Goal: Entertainment & Leisure: Consume media (video, audio)

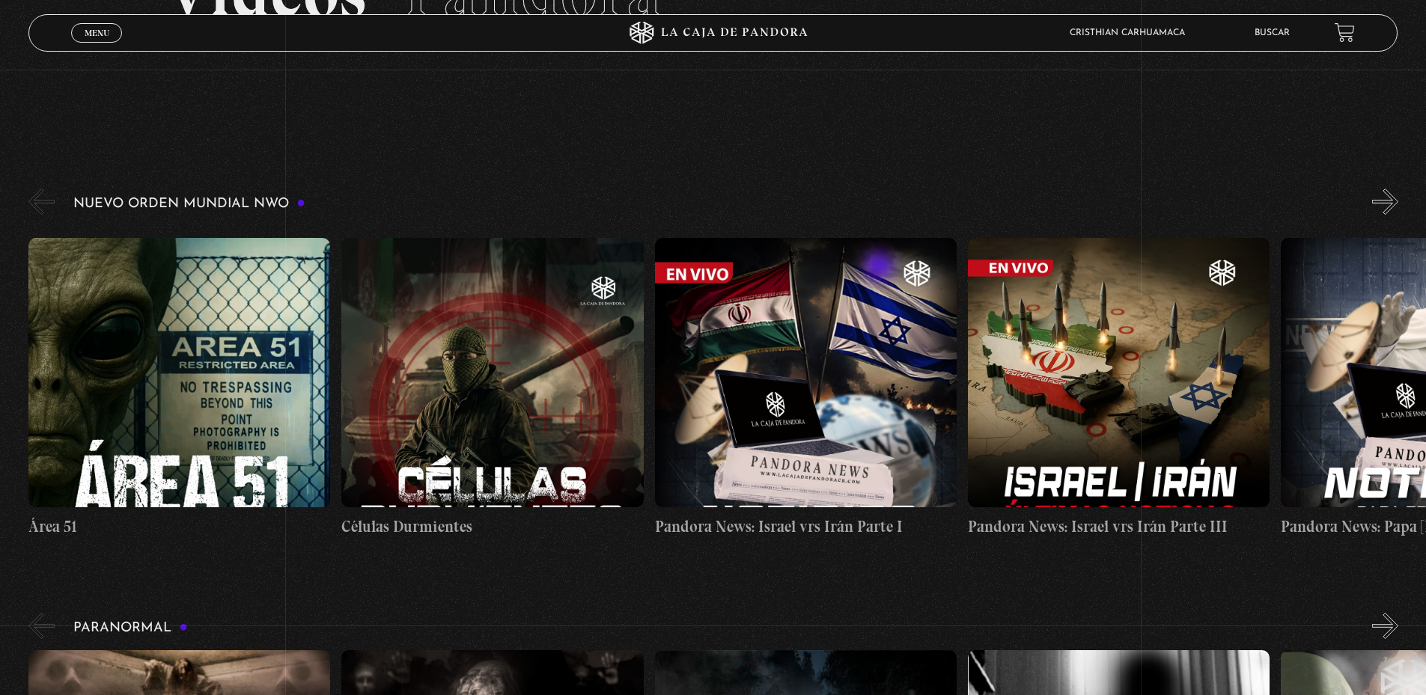
scroll to position [224, 0]
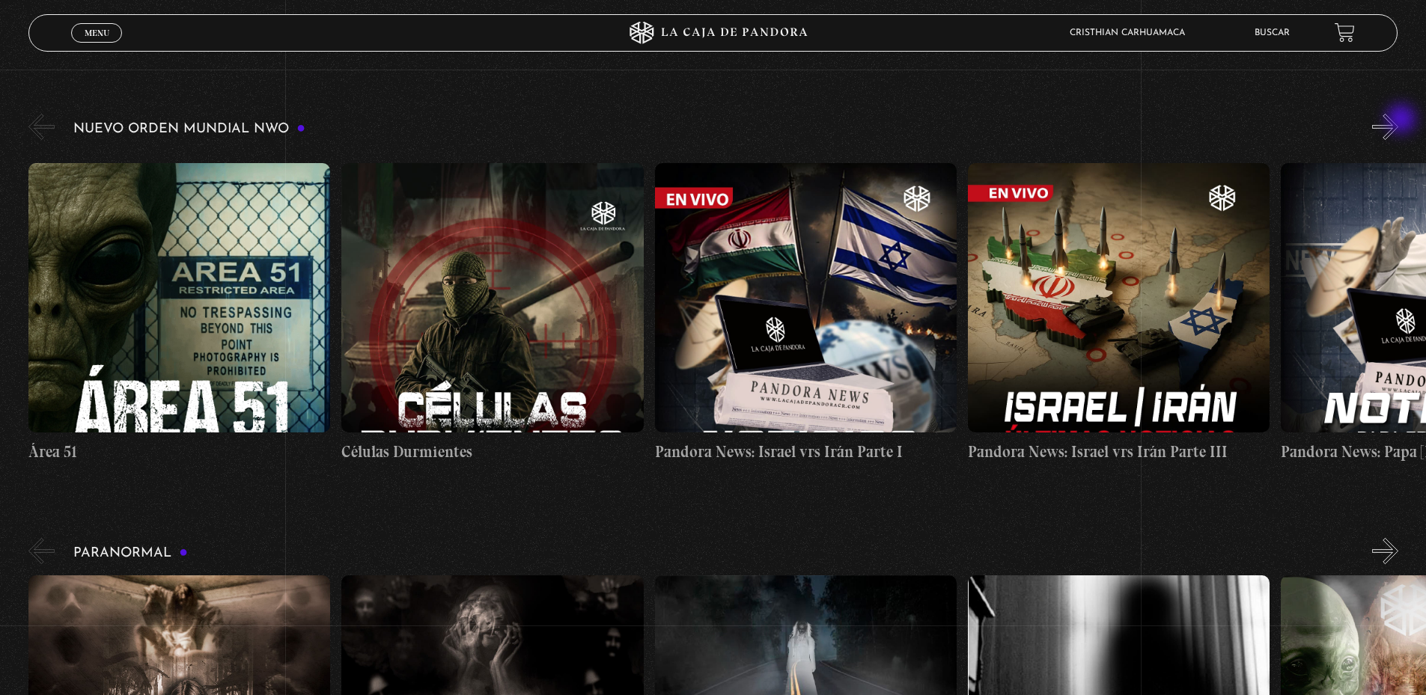
click at [1398, 120] on button "»" at bounding box center [1385, 127] width 26 height 26
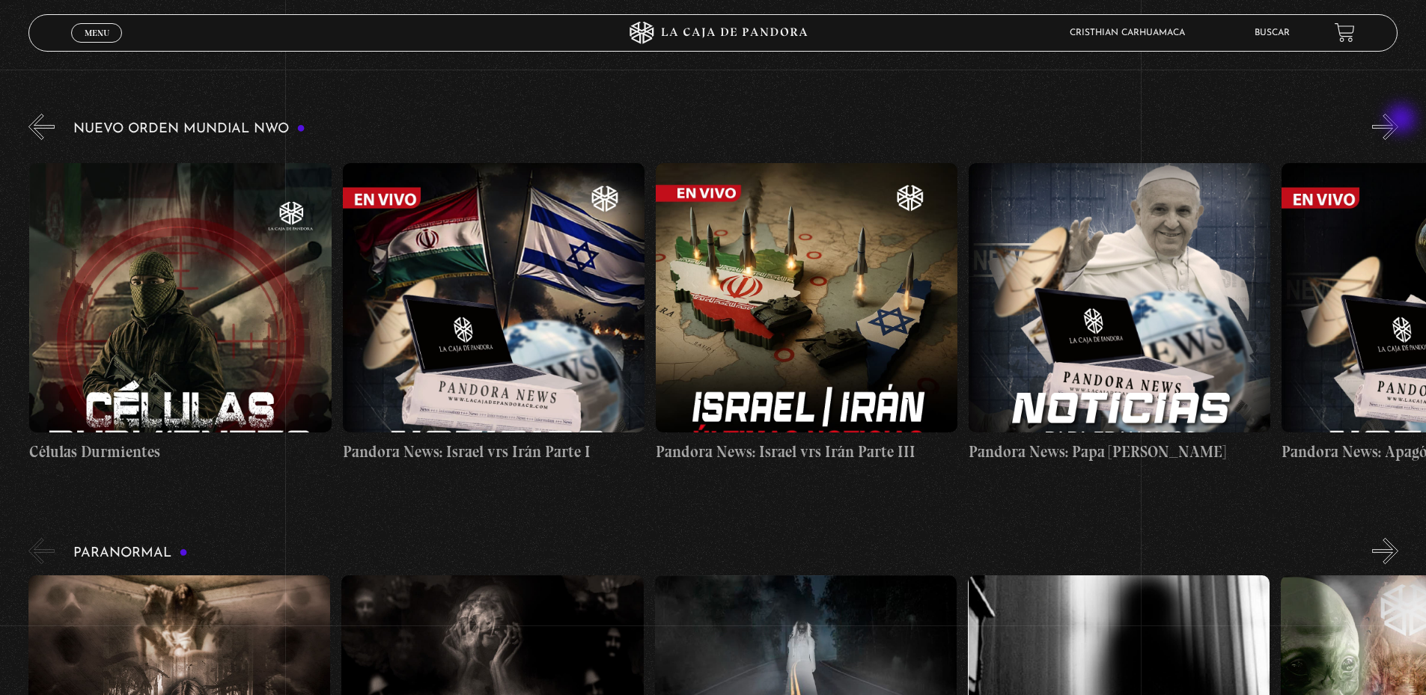
click at [1398, 120] on button "»" at bounding box center [1385, 127] width 26 height 26
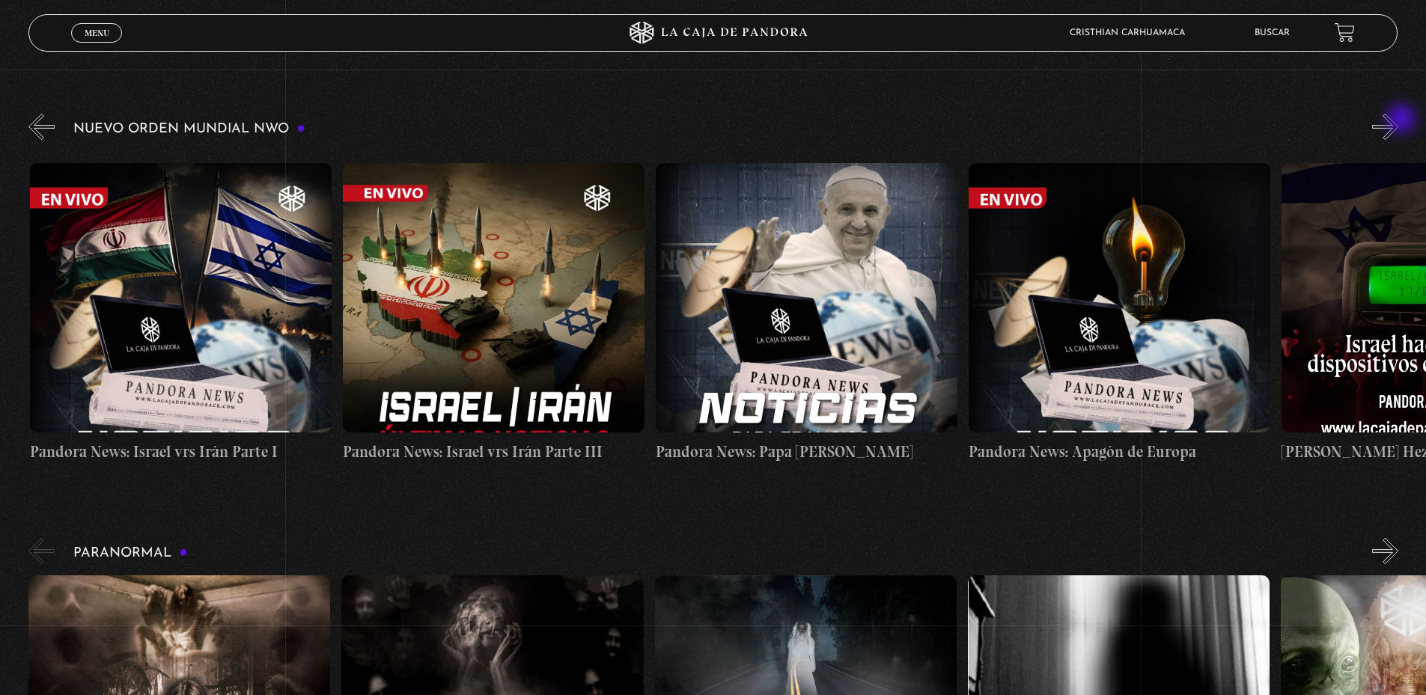
scroll to position [0, 626]
click at [189, 256] on figure at bounding box center [180, 297] width 302 height 269
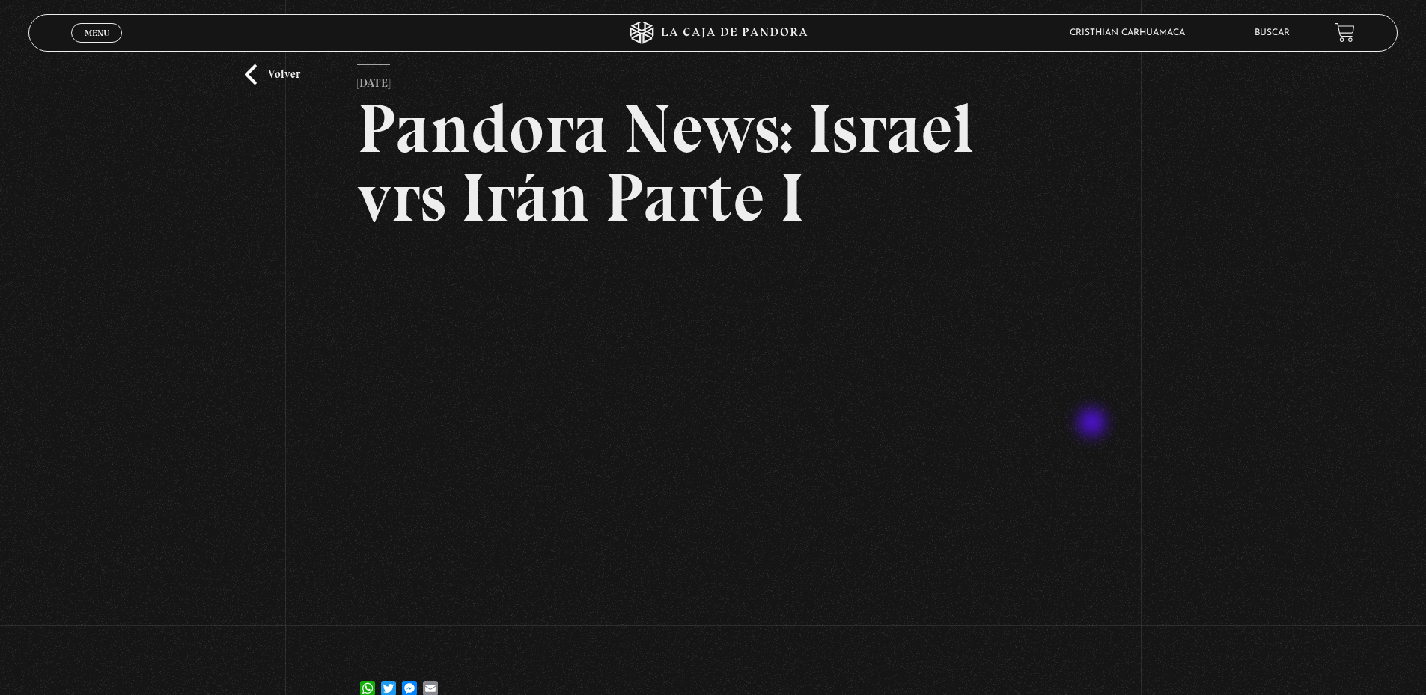
scroll to position [150, 0]
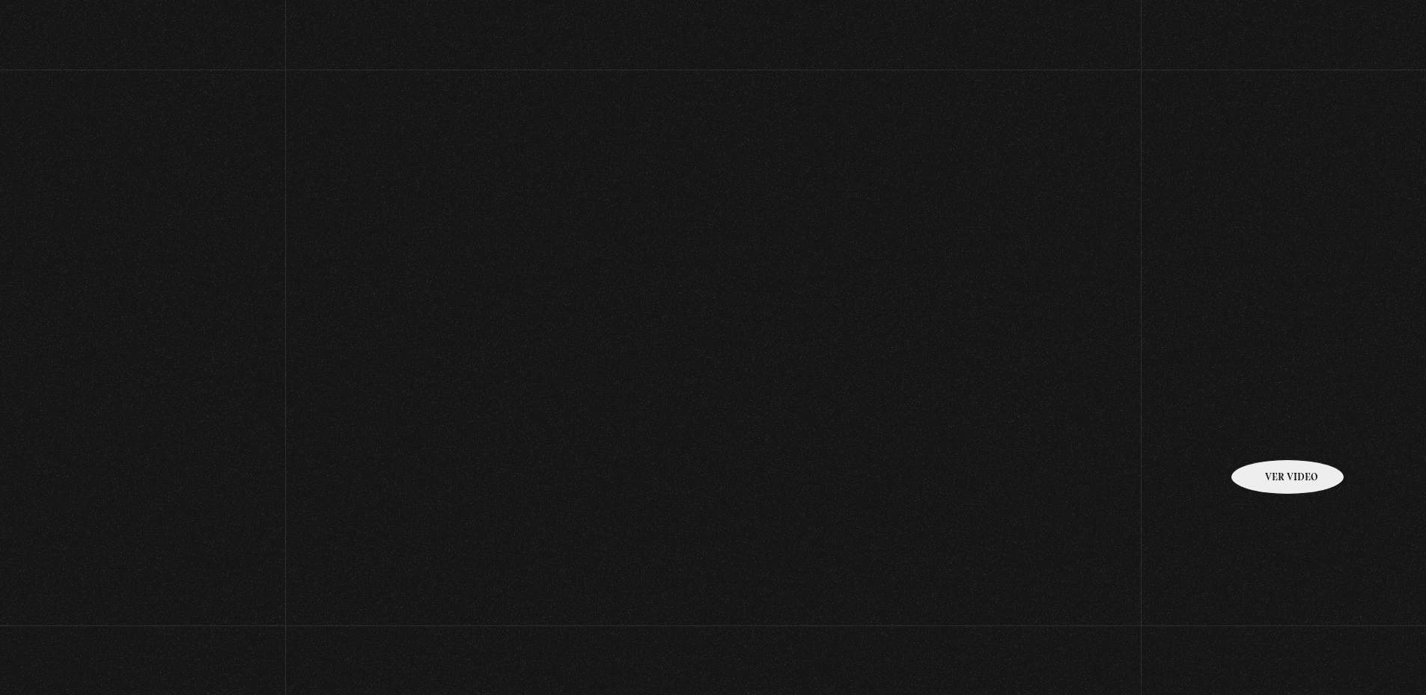
scroll to position [224, 0]
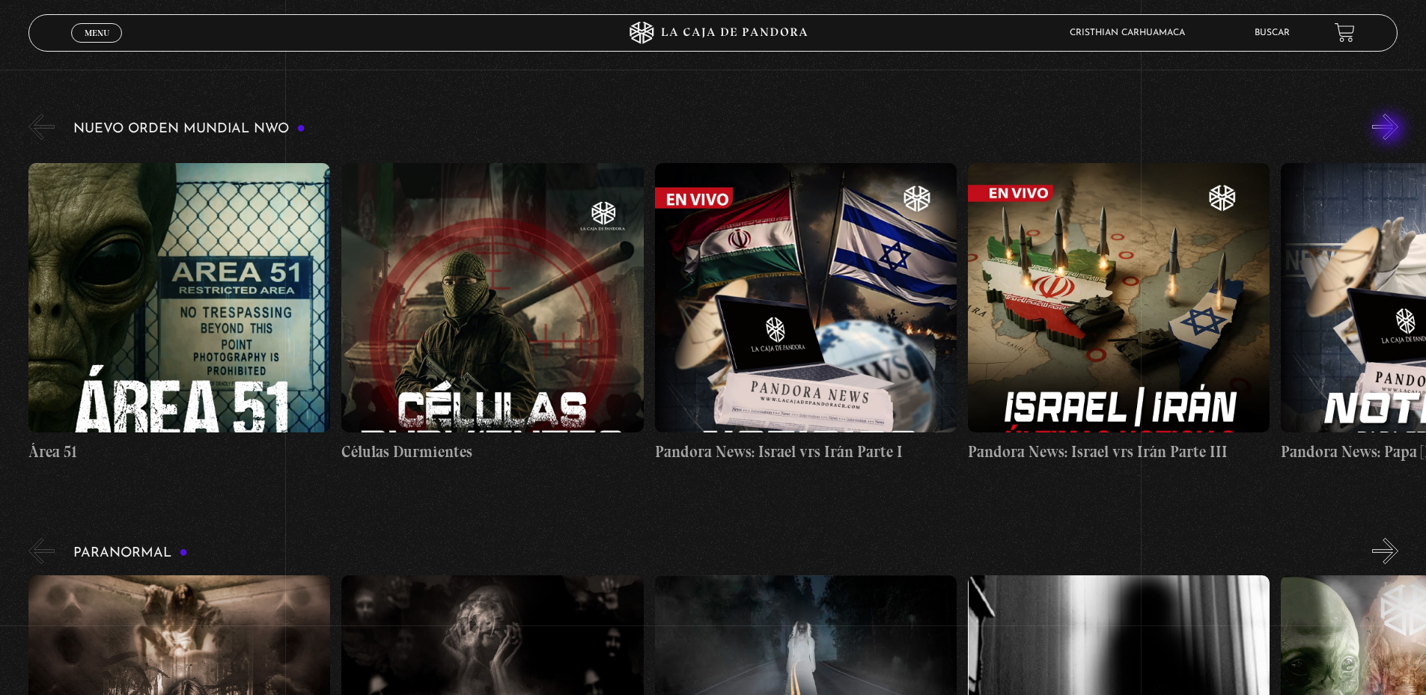
click at [1390, 130] on button "»" at bounding box center [1385, 127] width 26 height 26
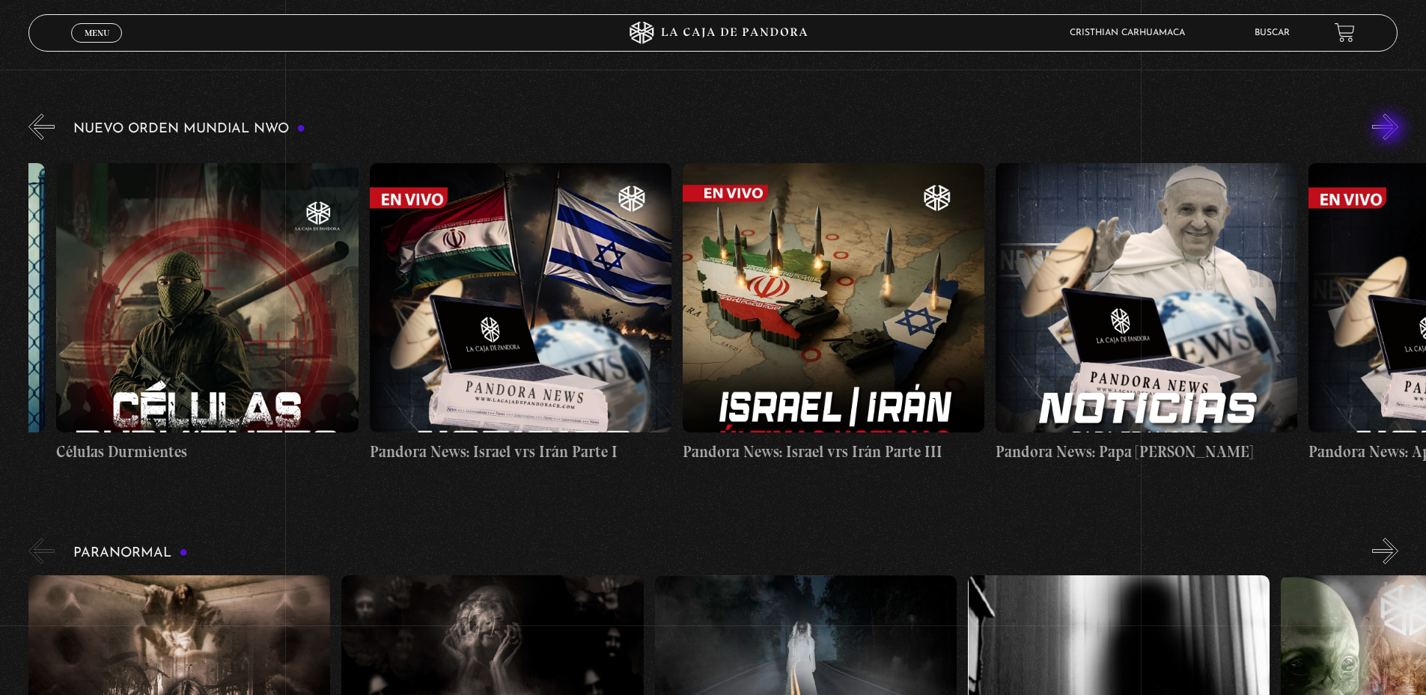
click at [1390, 130] on button "»" at bounding box center [1385, 127] width 26 height 26
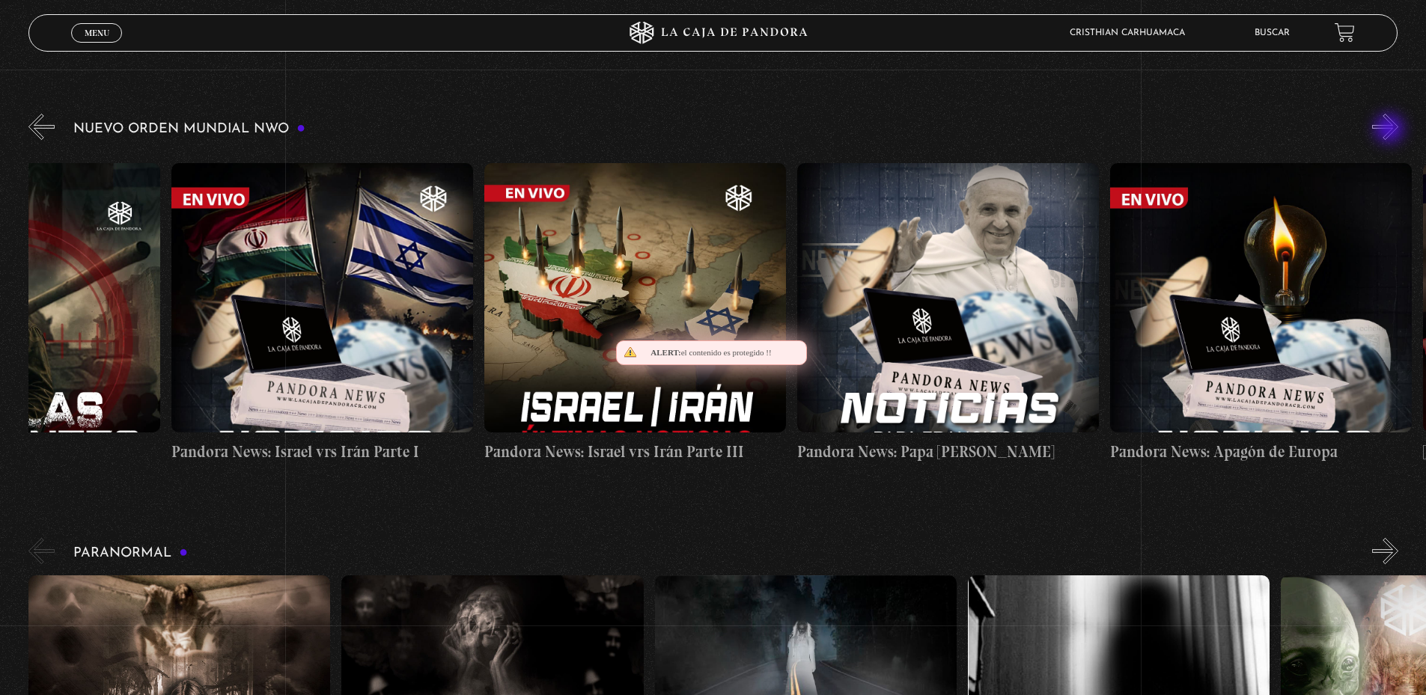
click at [1390, 130] on button "»" at bounding box center [1385, 127] width 26 height 26
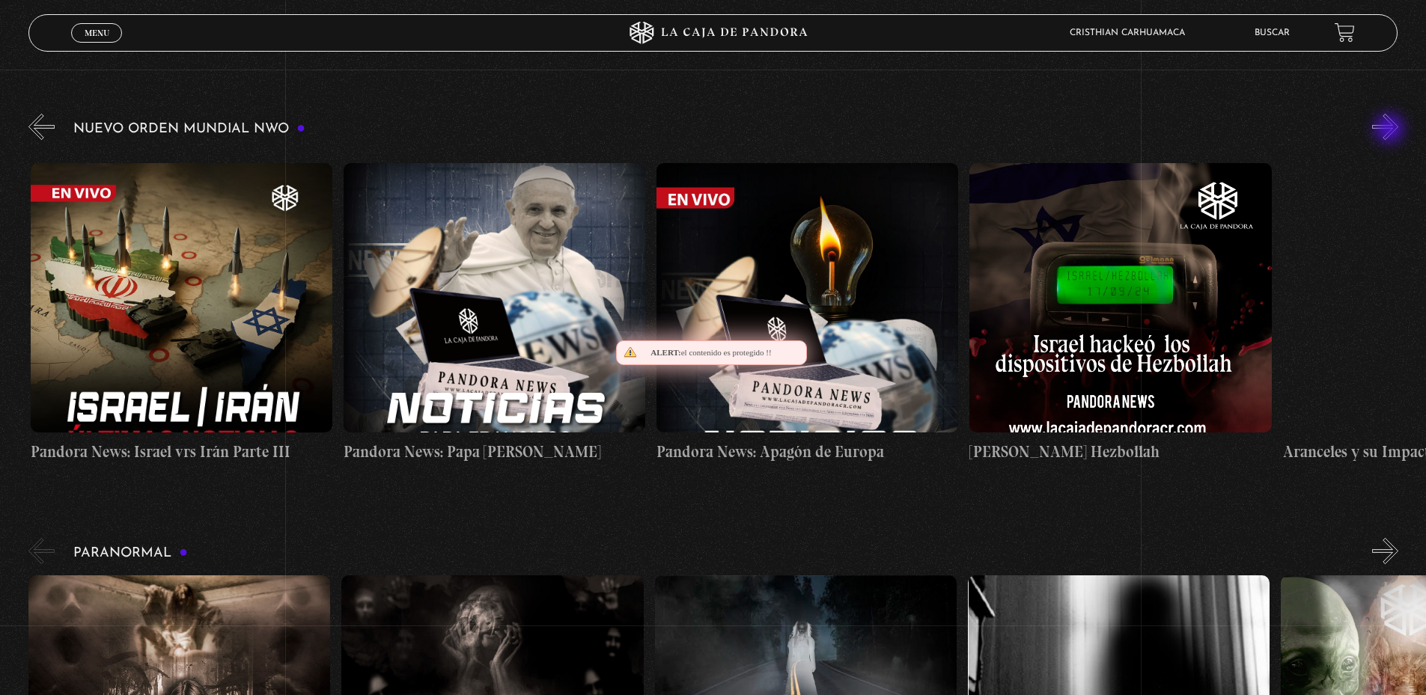
click at [1390, 130] on button "»" at bounding box center [1385, 127] width 26 height 26
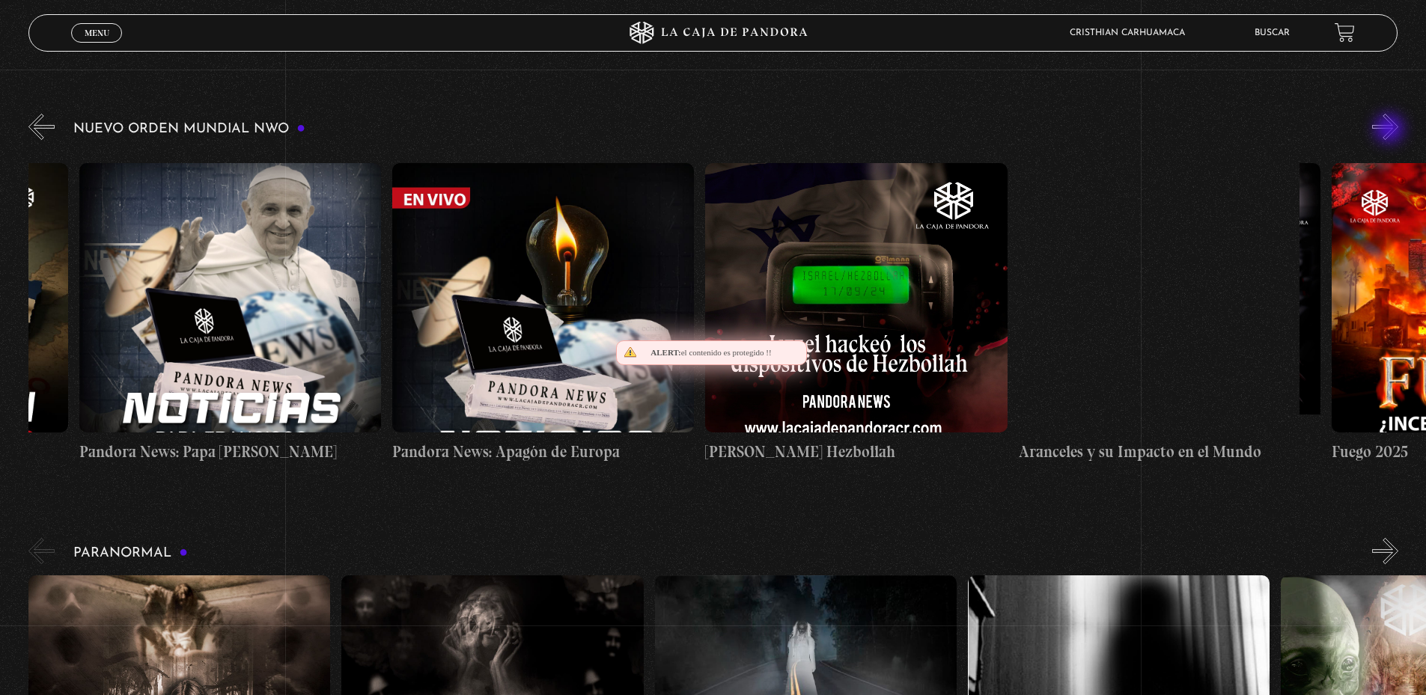
click at [1390, 130] on button "»" at bounding box center [1385, 127] width 26 height 26
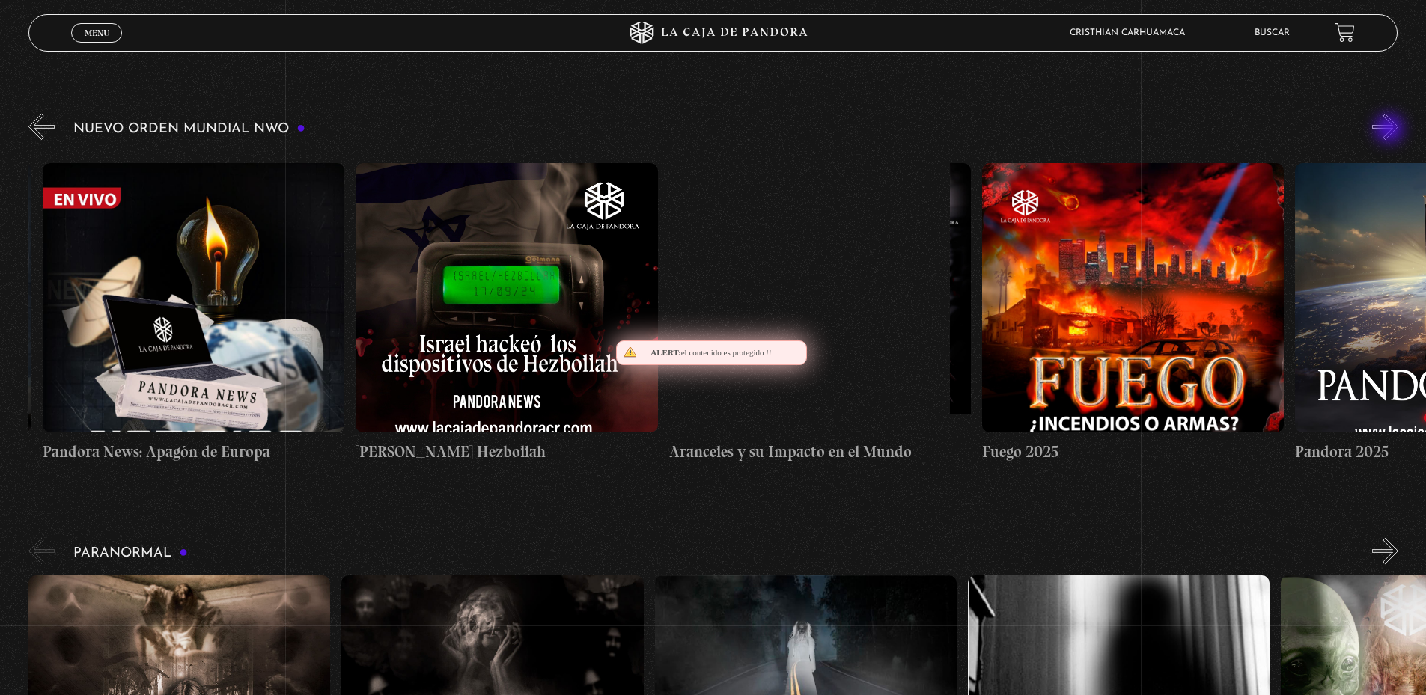
click at [1390, 130] on button "»" at bounding box center [1385, 127] width 26 height 26
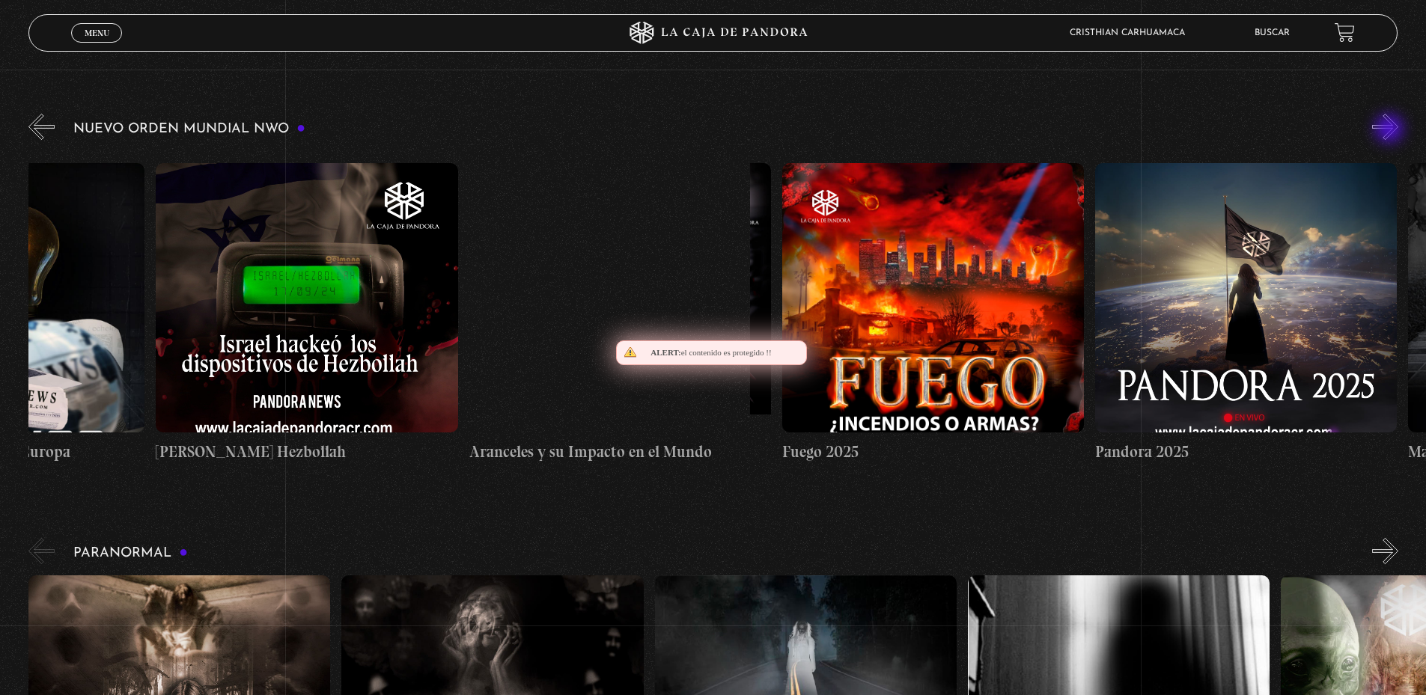
click at [1390, 130] on button "»" at bounding box center [1385, 127] width 26 height 26
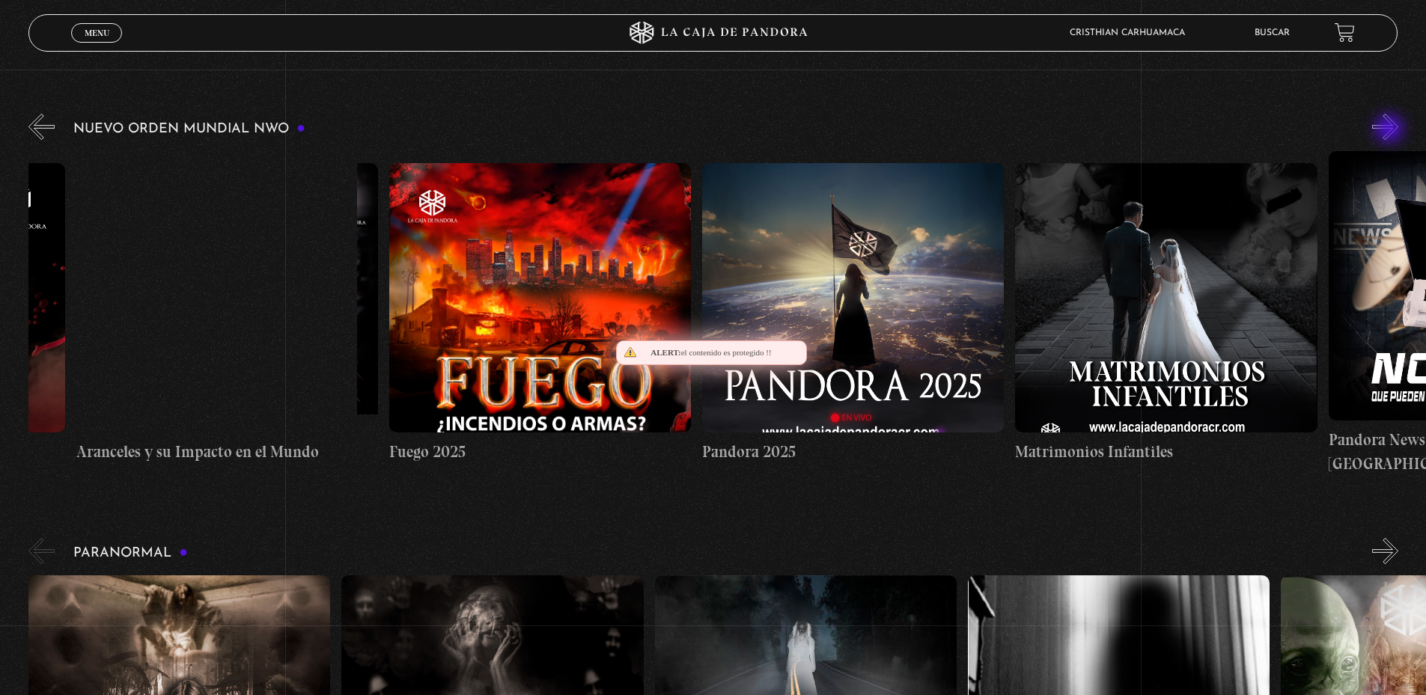
click at [1390, 130] on button "»" at bounding box center [1385, 127] width 26 height 26
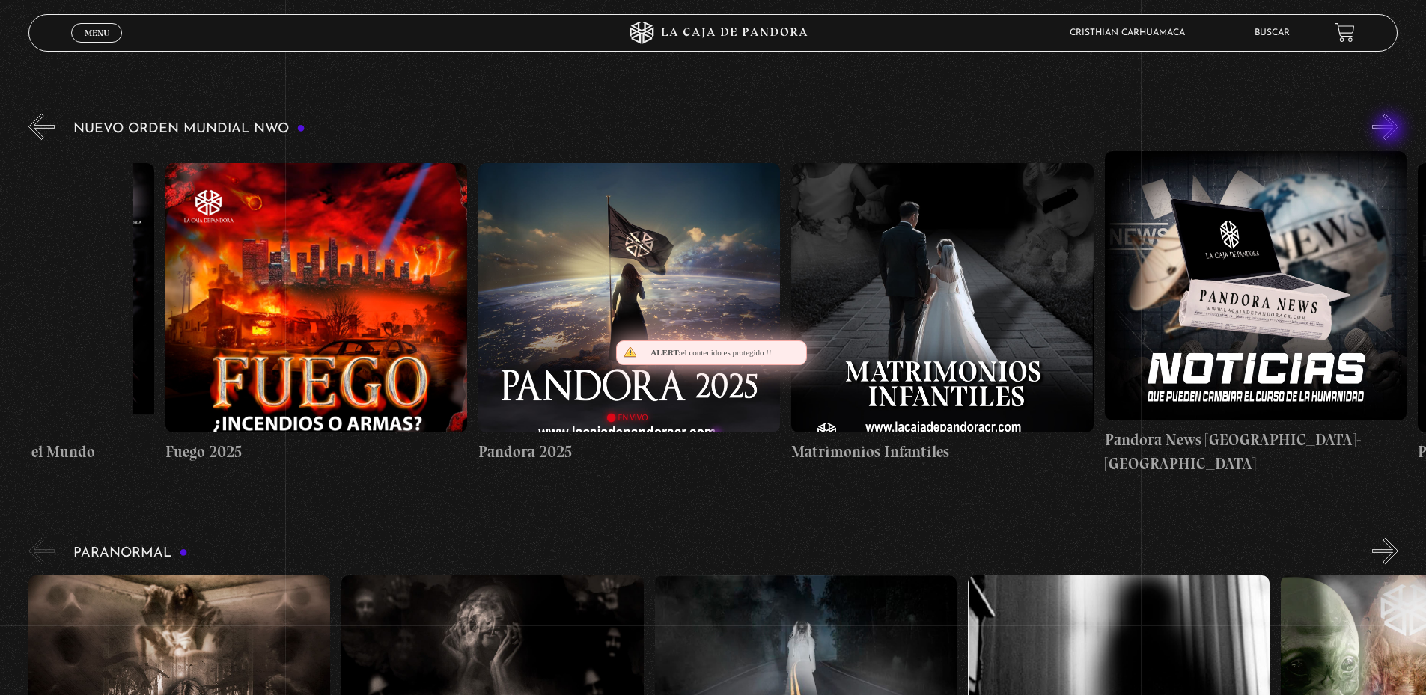
click at [1390, 130] on button "»" at bounding box center [1385, 127] width 26 height 26
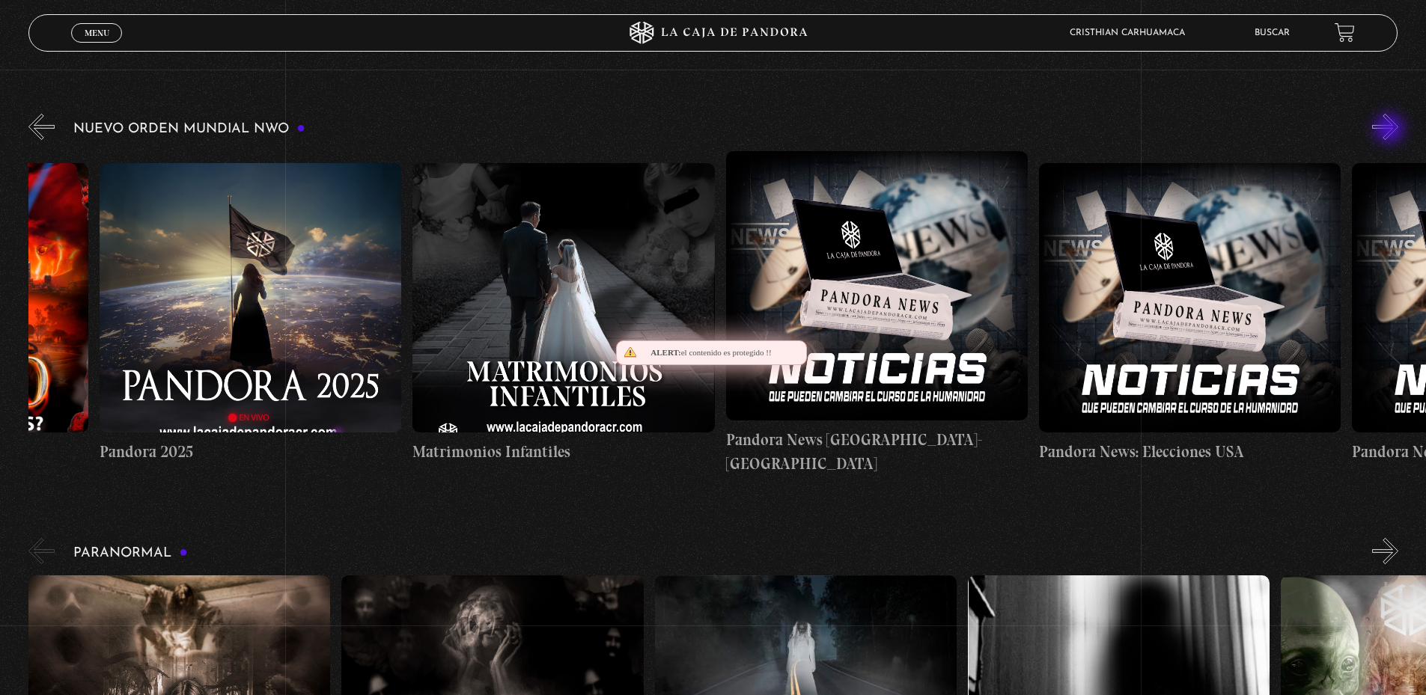
click at [1390, 130] on button "»" at bounding box center [1385, 127] width 26 height 26
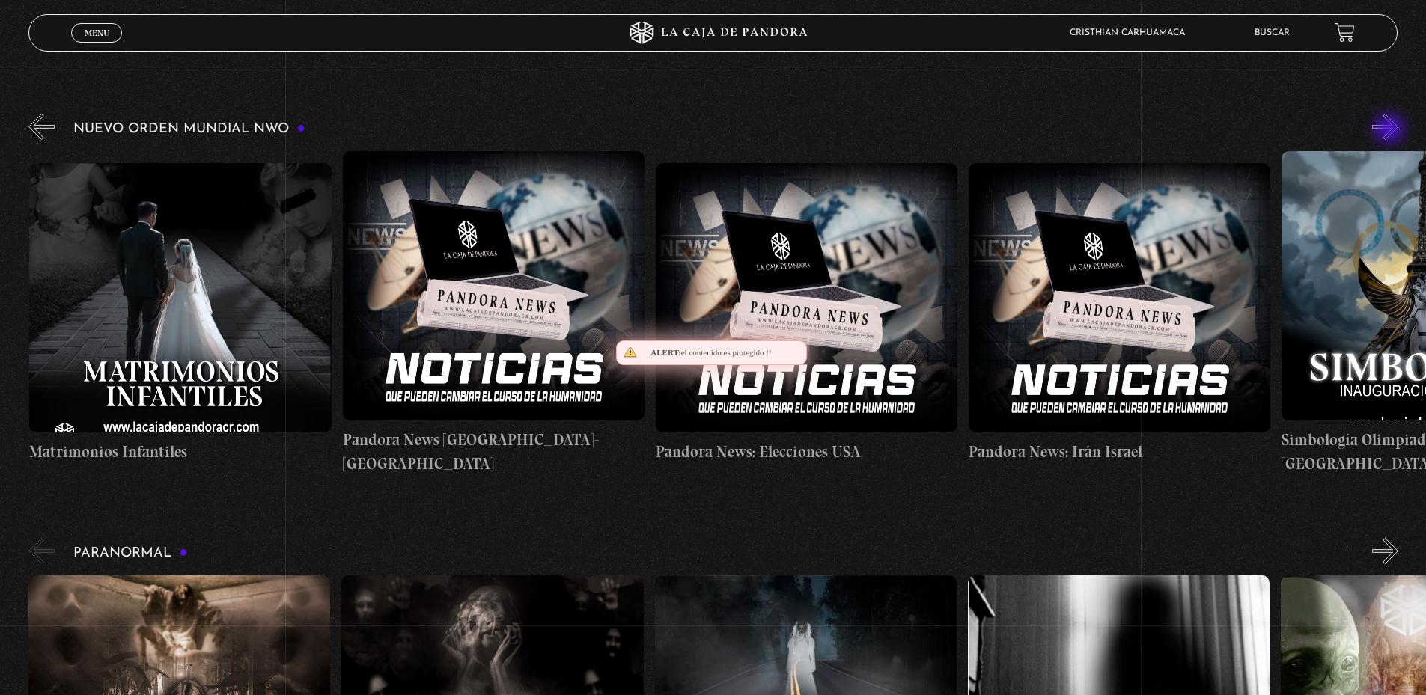
scroll to position [0, 3129]
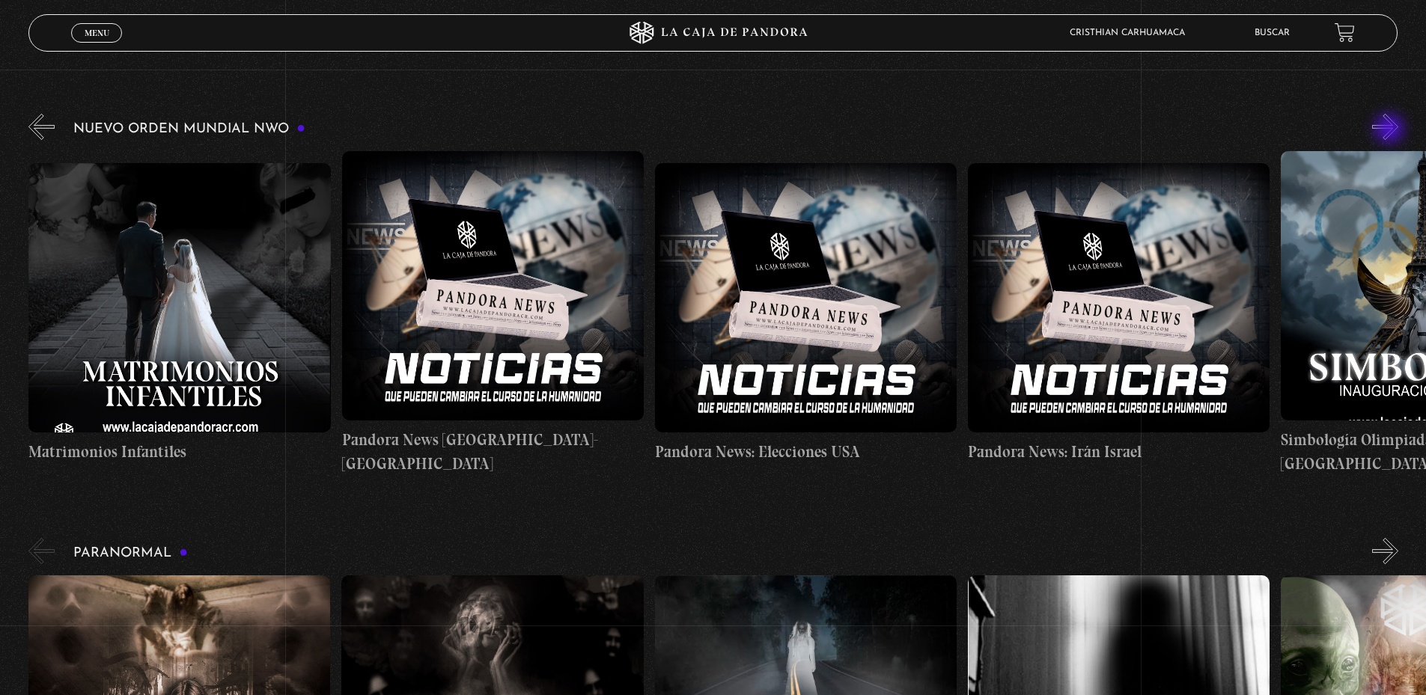
click at [1390, 130] on button "»" at bounding box center [1385, 127] width 26 height 26
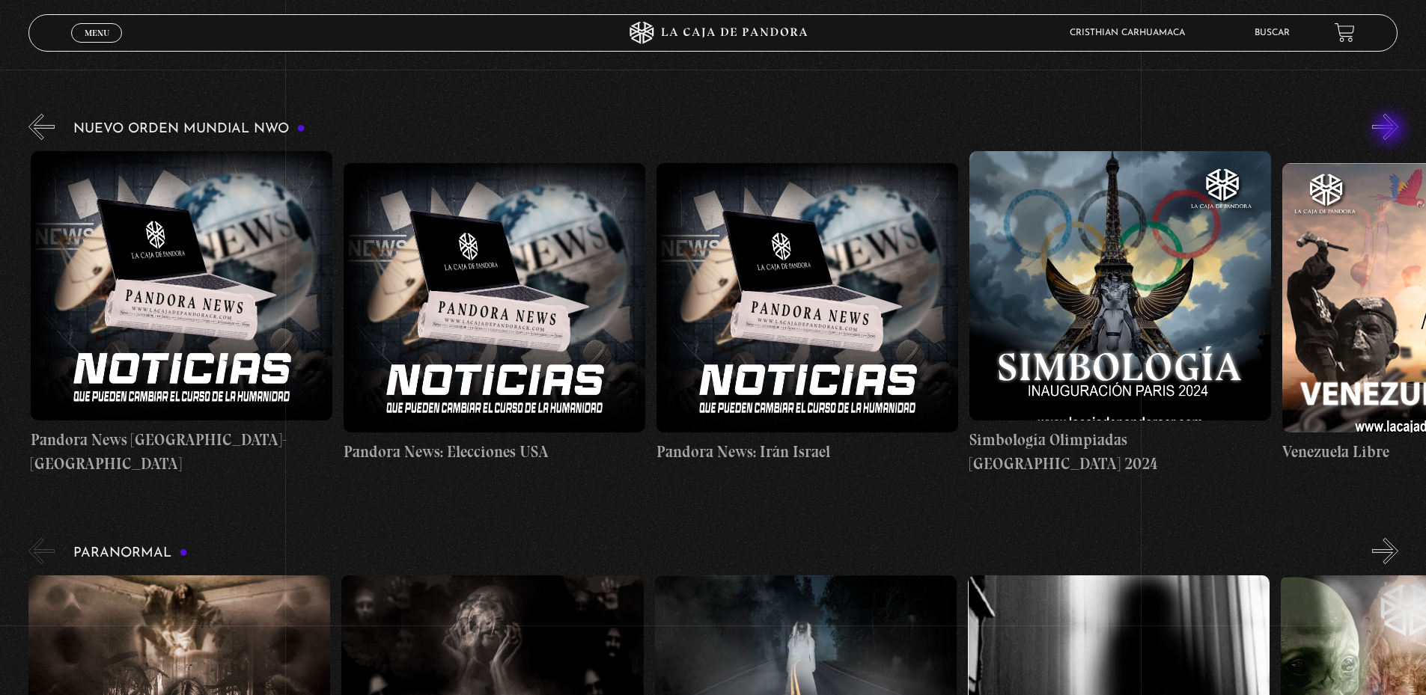
click at [1390, 130] on button "»" at bounding box center [1385, 127] width 26 height 26
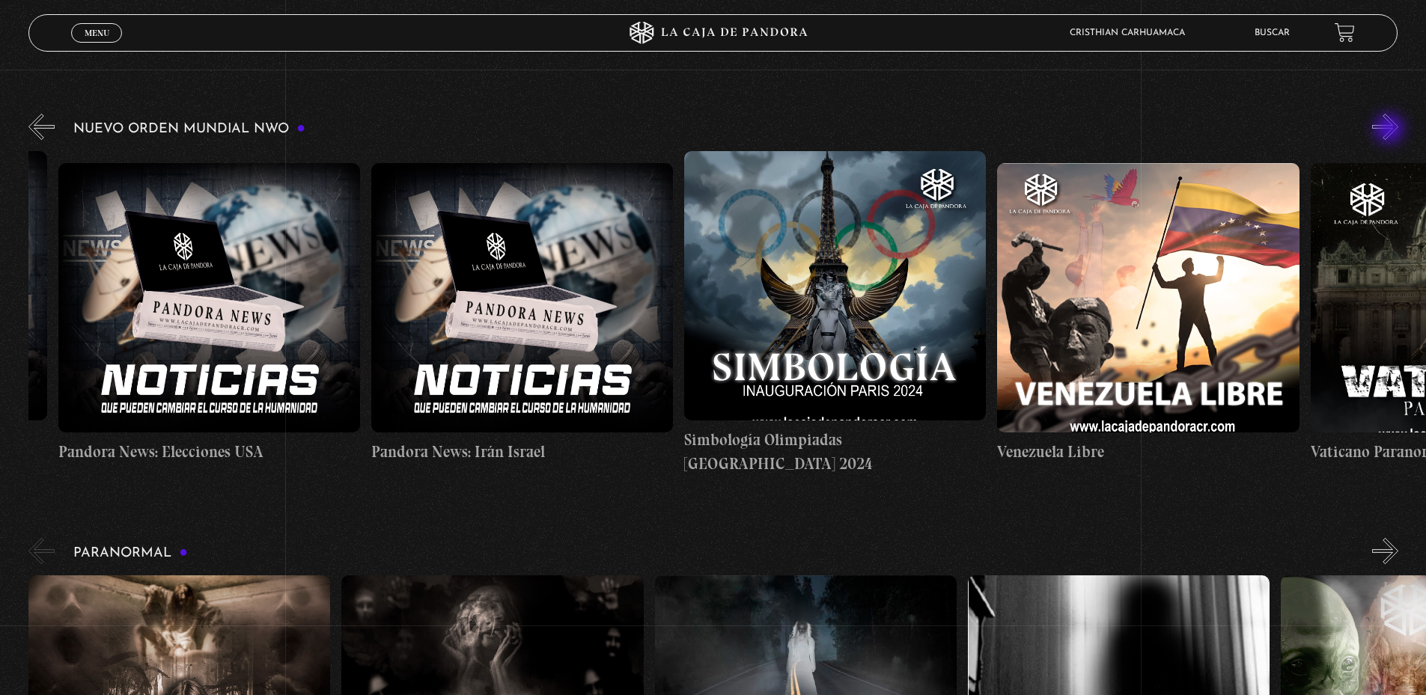
click at [1390, 130] on button "»" at bounding box center [1385, 127] width 26 height 26
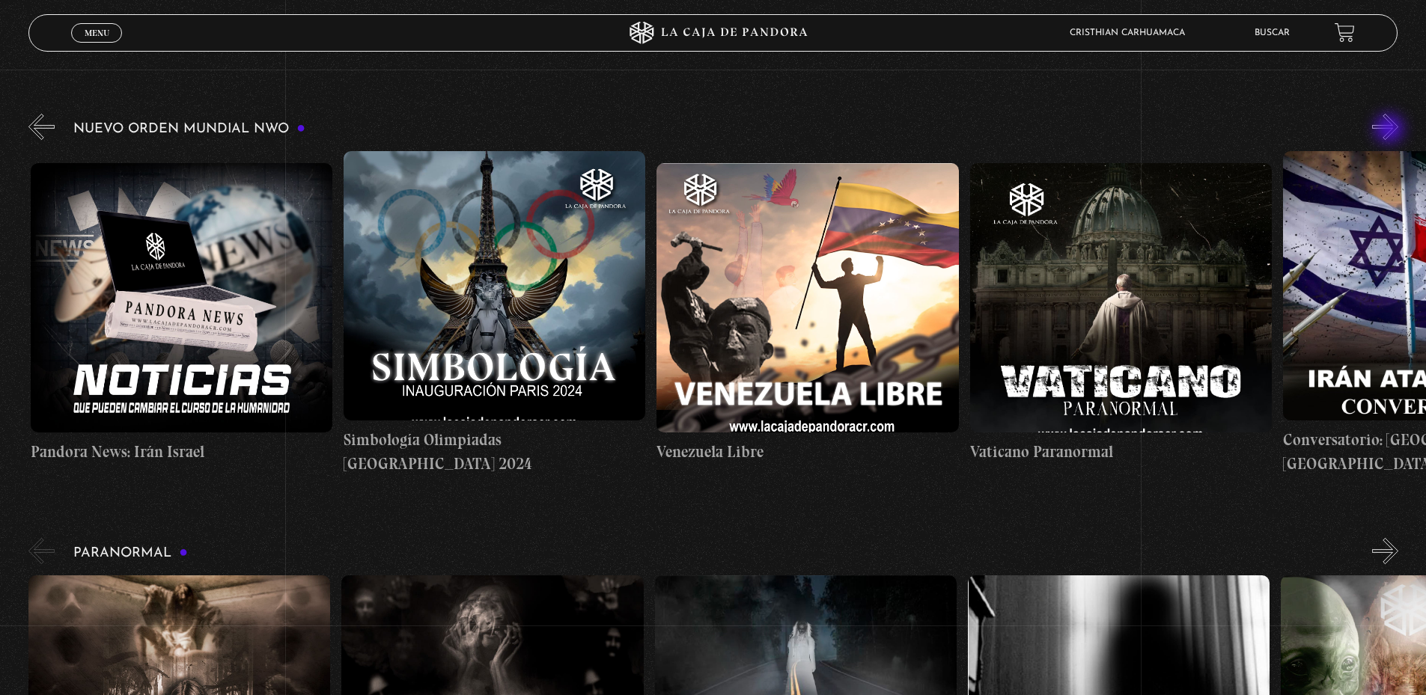
click at [1390, 130] on button "»" at bounding box center [1385, 127] width 26 height 26
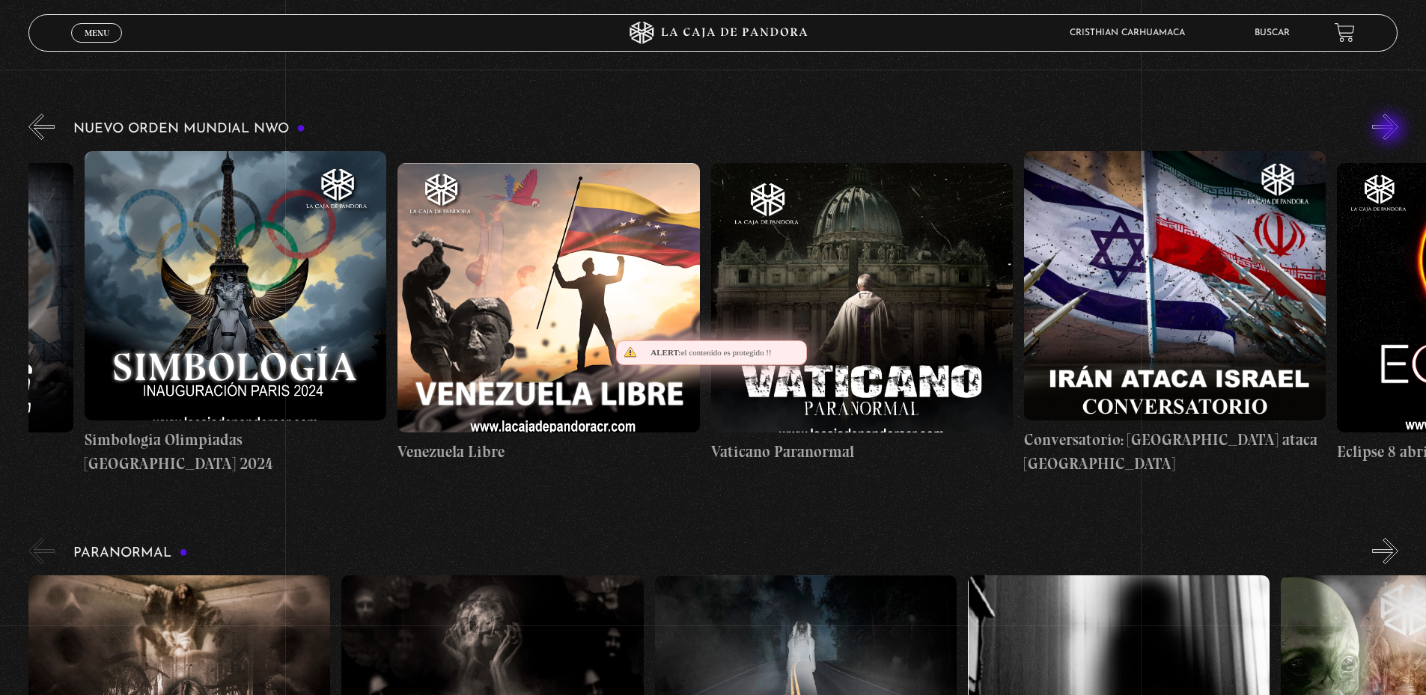
click at [1390, 130] on button "»" at bounding box center [1385, 127] width 26 height 26
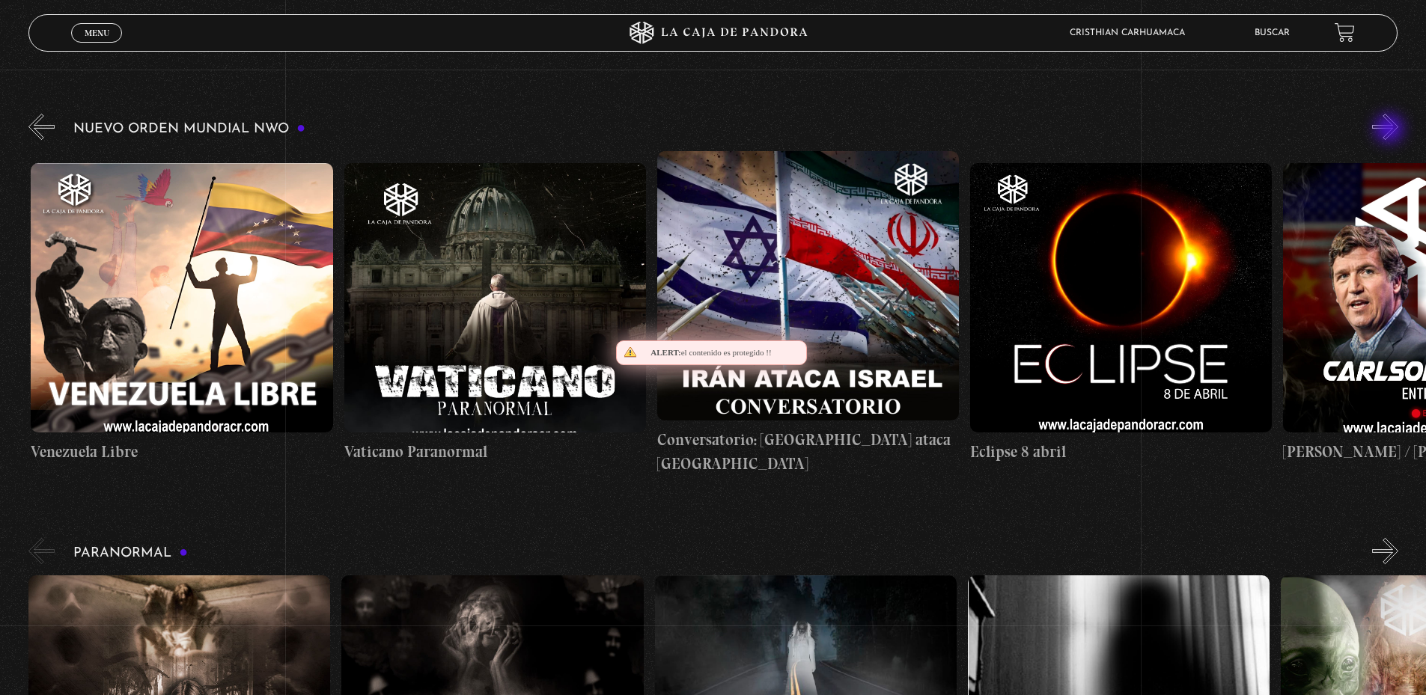
click at [1390, 130] on button "»" at bounding box center [1385, 127] width 26 height 26
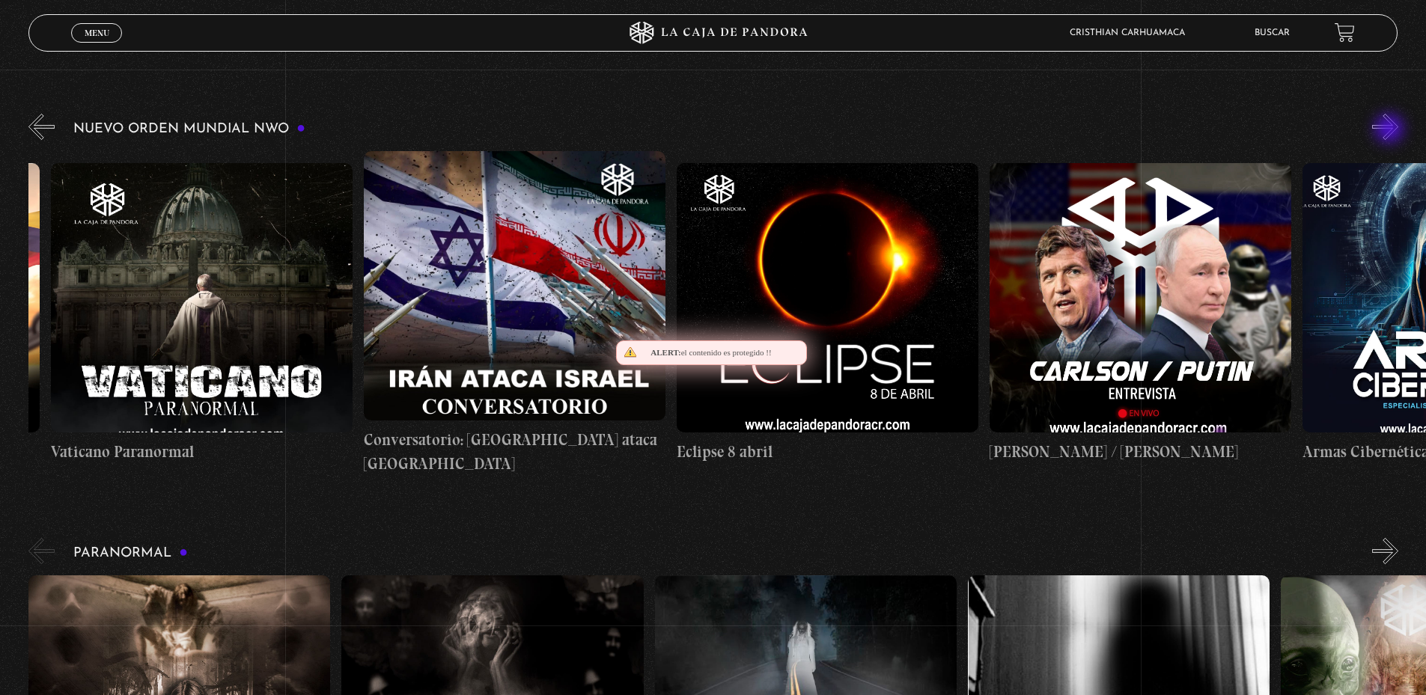
click at [1390, 130] on button "»" at bounding box center [1385, 127] width 26 height 26
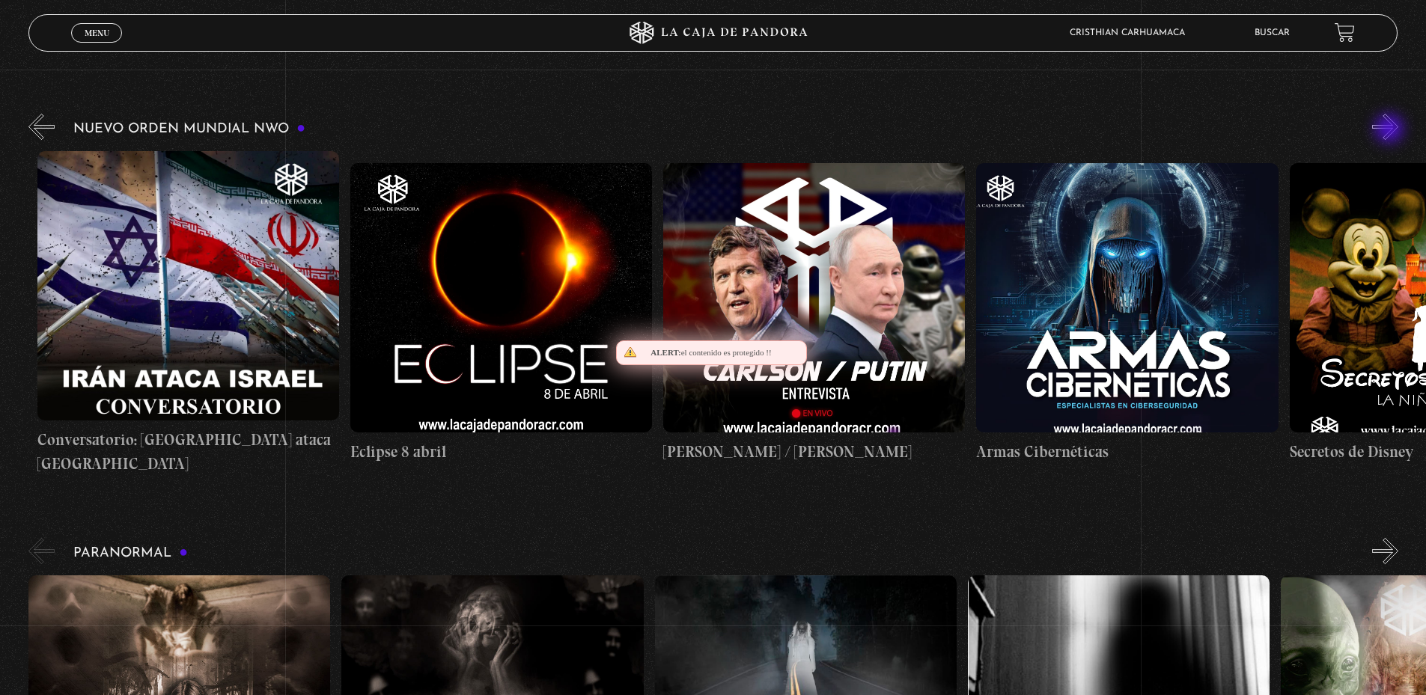
click at [1390, 130] on button "»" at bounding box center [1385, 127] width 26 height 26
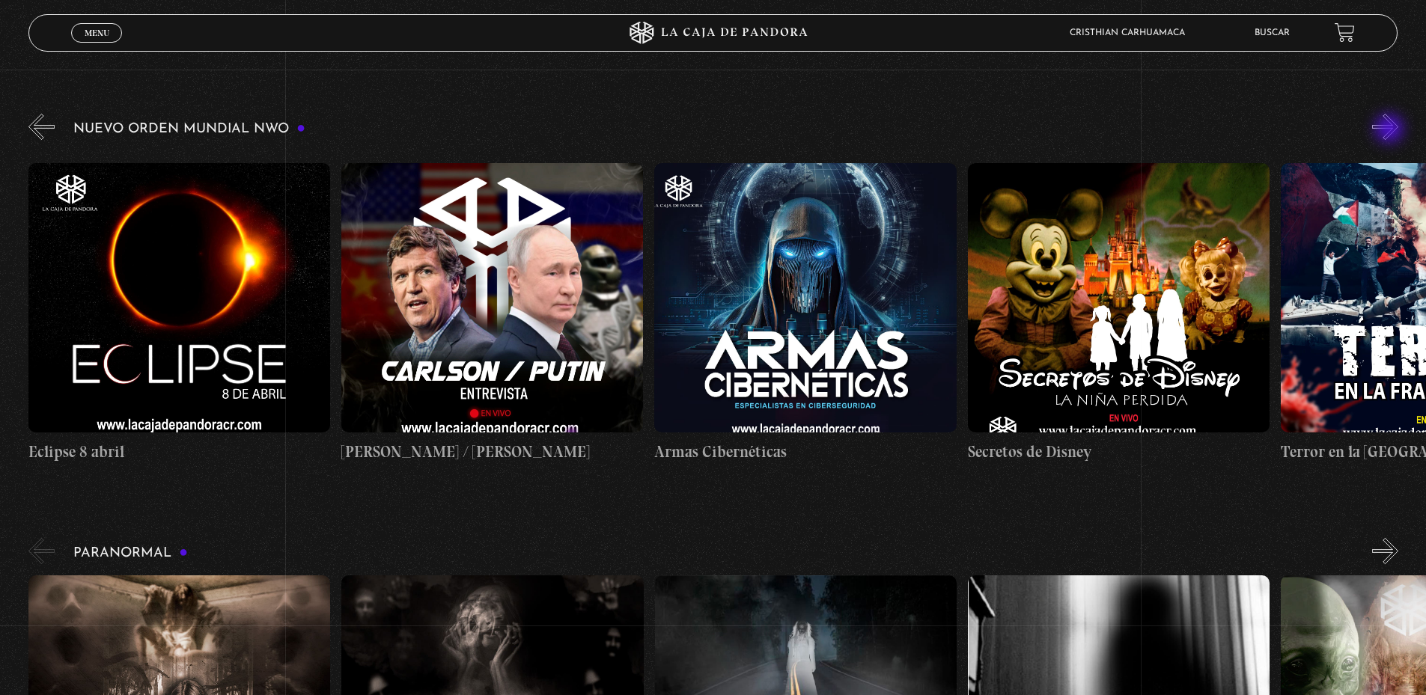
click at [1390, 130] on button "»" at bounding box center [1385, 127] width 26 height 26
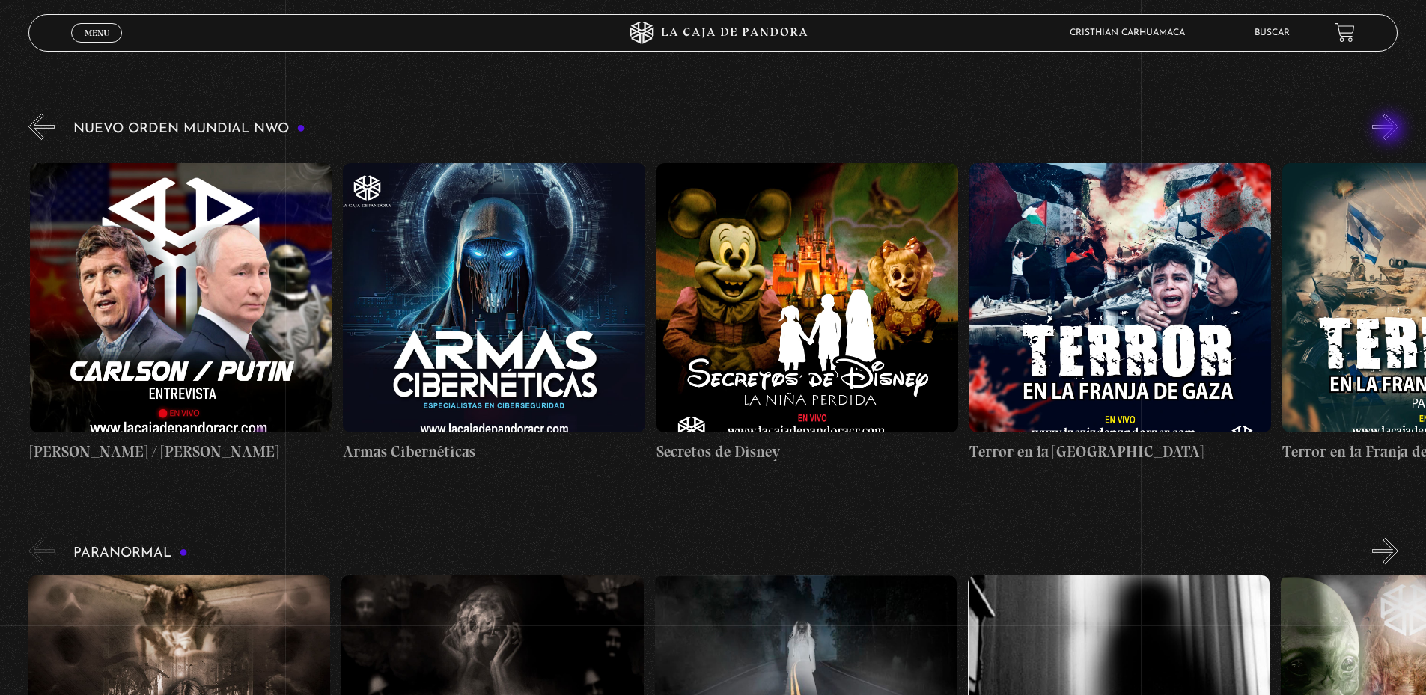
click at [1390, 130] on button "»" at bounding box center [1385, 127] width 26 height 26
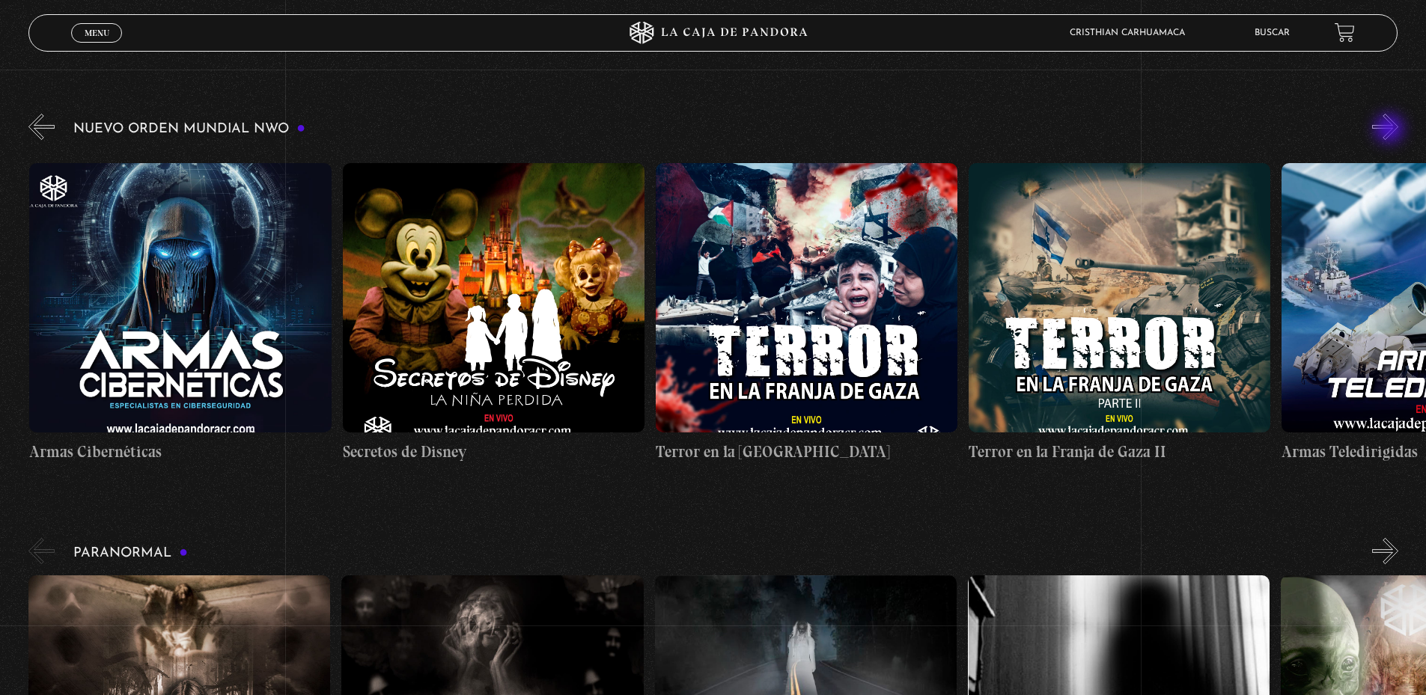
scroll to position [0, 6259]
click at [850, 354] on figure at bounding box center [806, 297] width 302 height 269
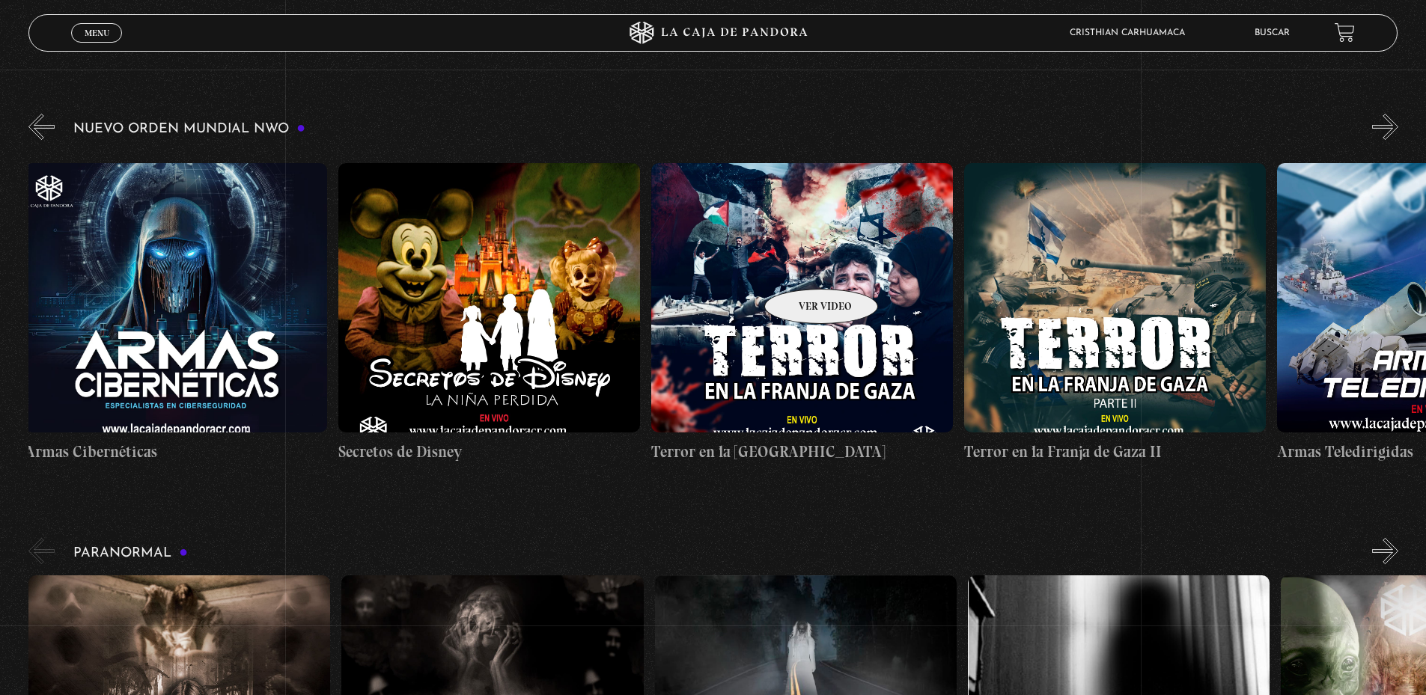
click at [801, 266] on figure at bounding box center [802, 297] width 302 height 269
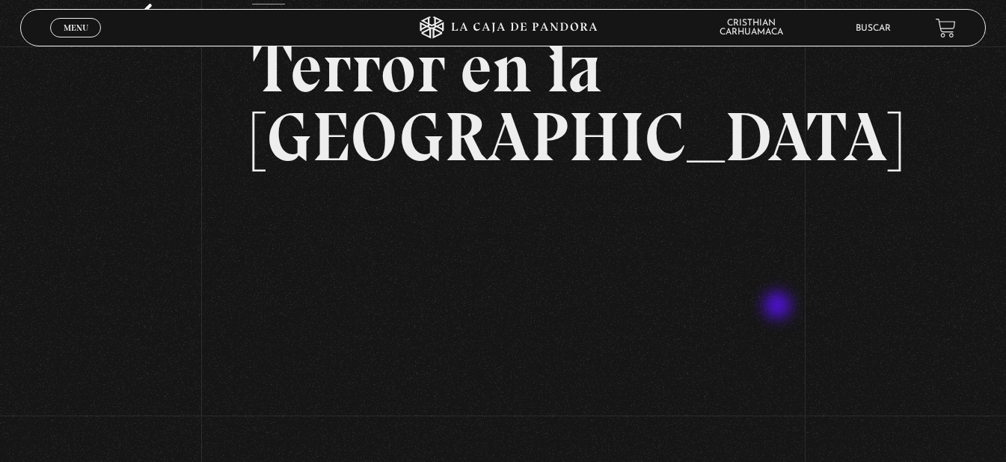
scroll to position [163, 0]
